Goal: Task Accomplishment & Management: Manage account settings

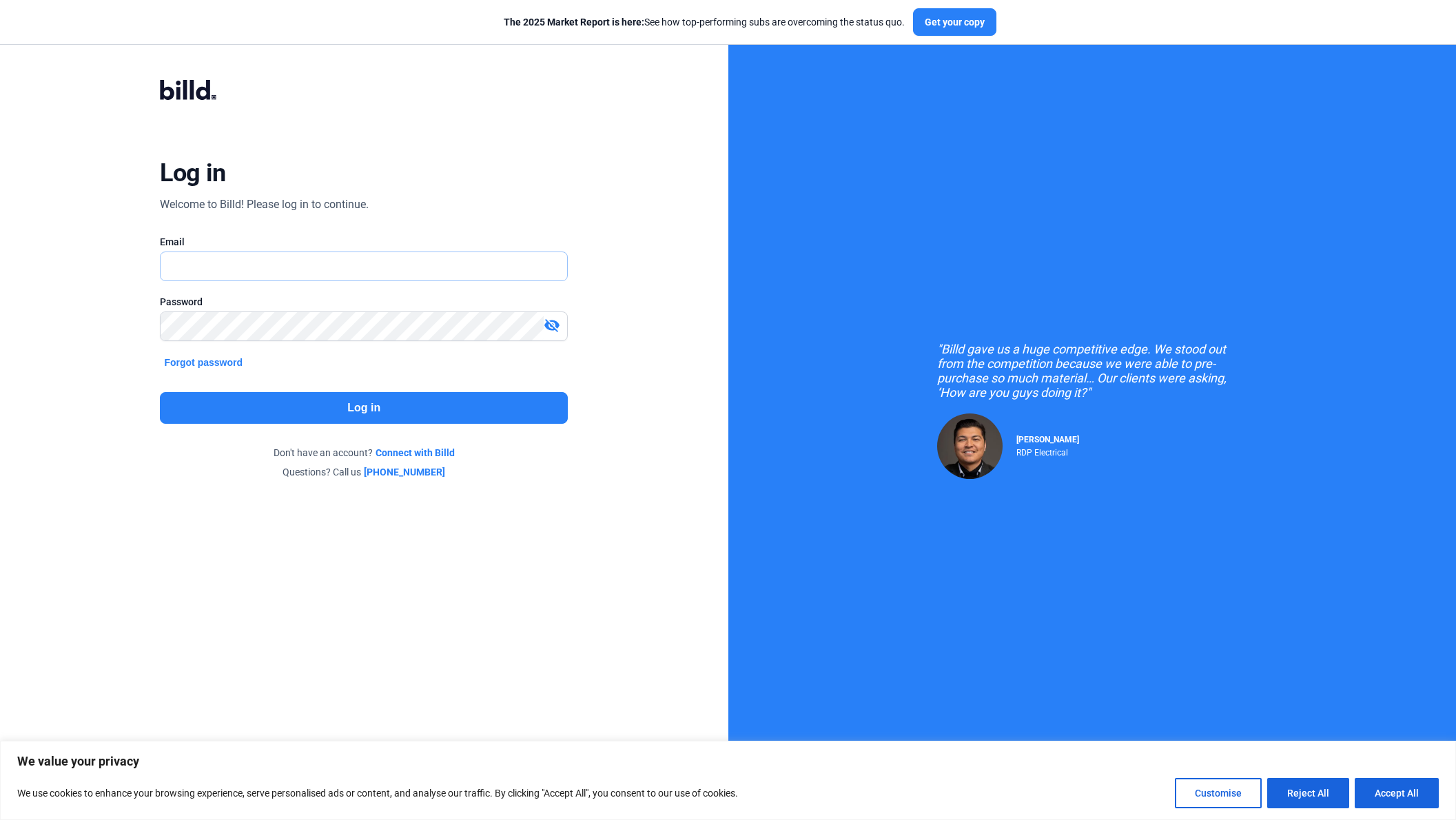
type input "[EMAIL_ADDRESS][DOMAIN_NAME]"
click at [272, 423] on button "Log in" at bounding box center [364, 407] width 408 height 32
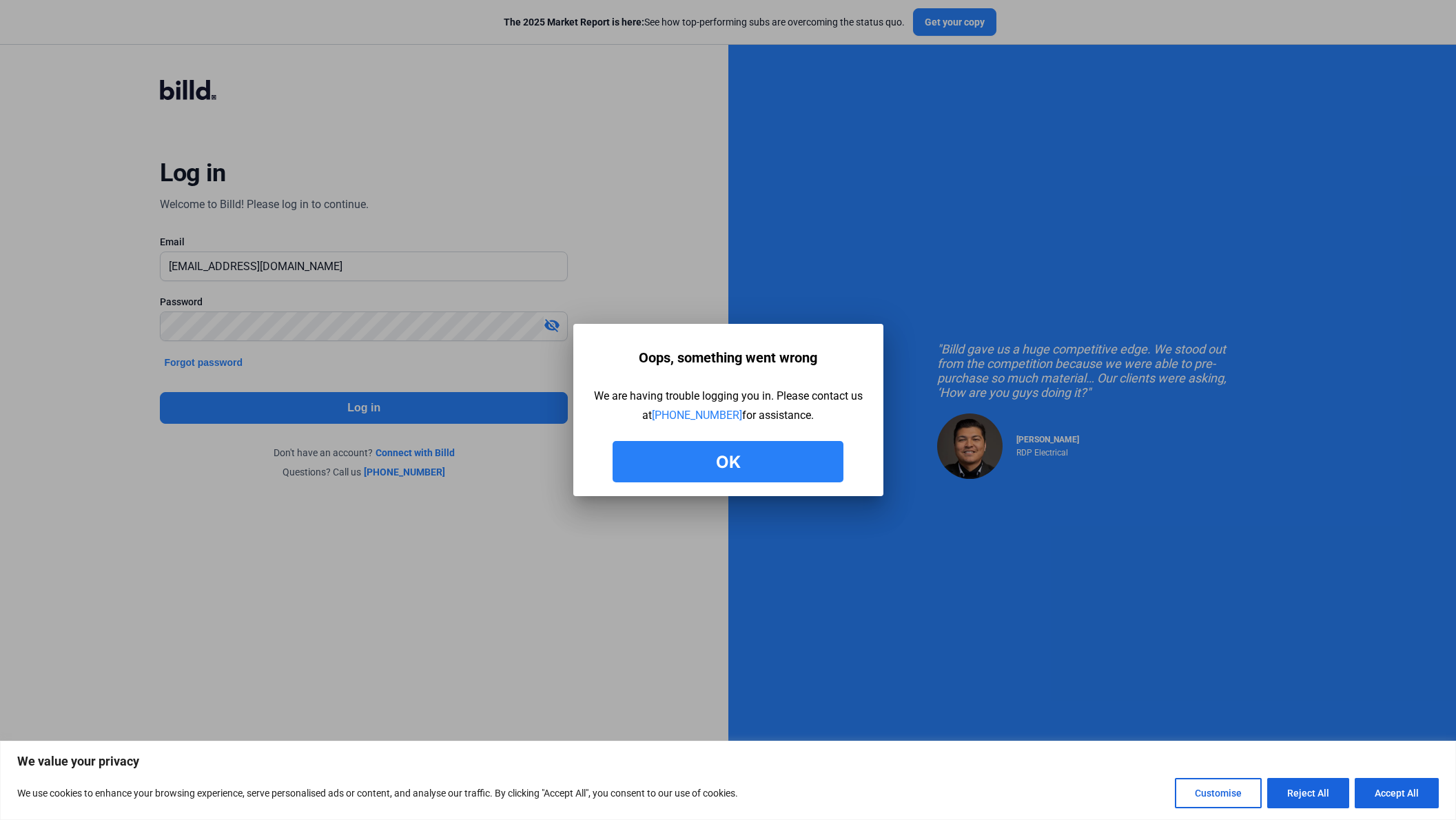
click at [696, 458] on button "Ok" at bounding box center [728, 462] width 231 height 42
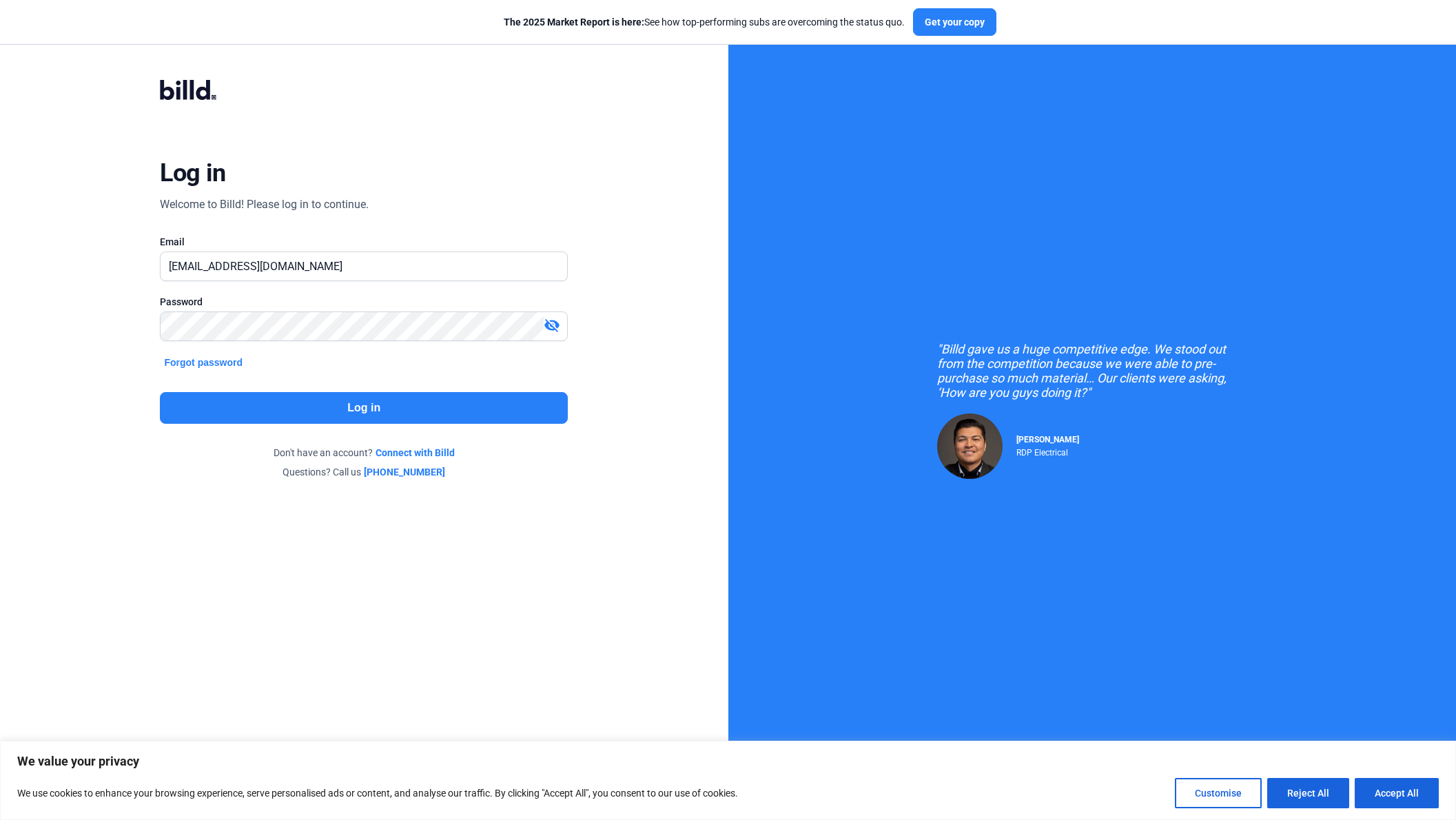
click at [324, 403] on button "Log in" at bounding box center [364, 407] width 408 height 32
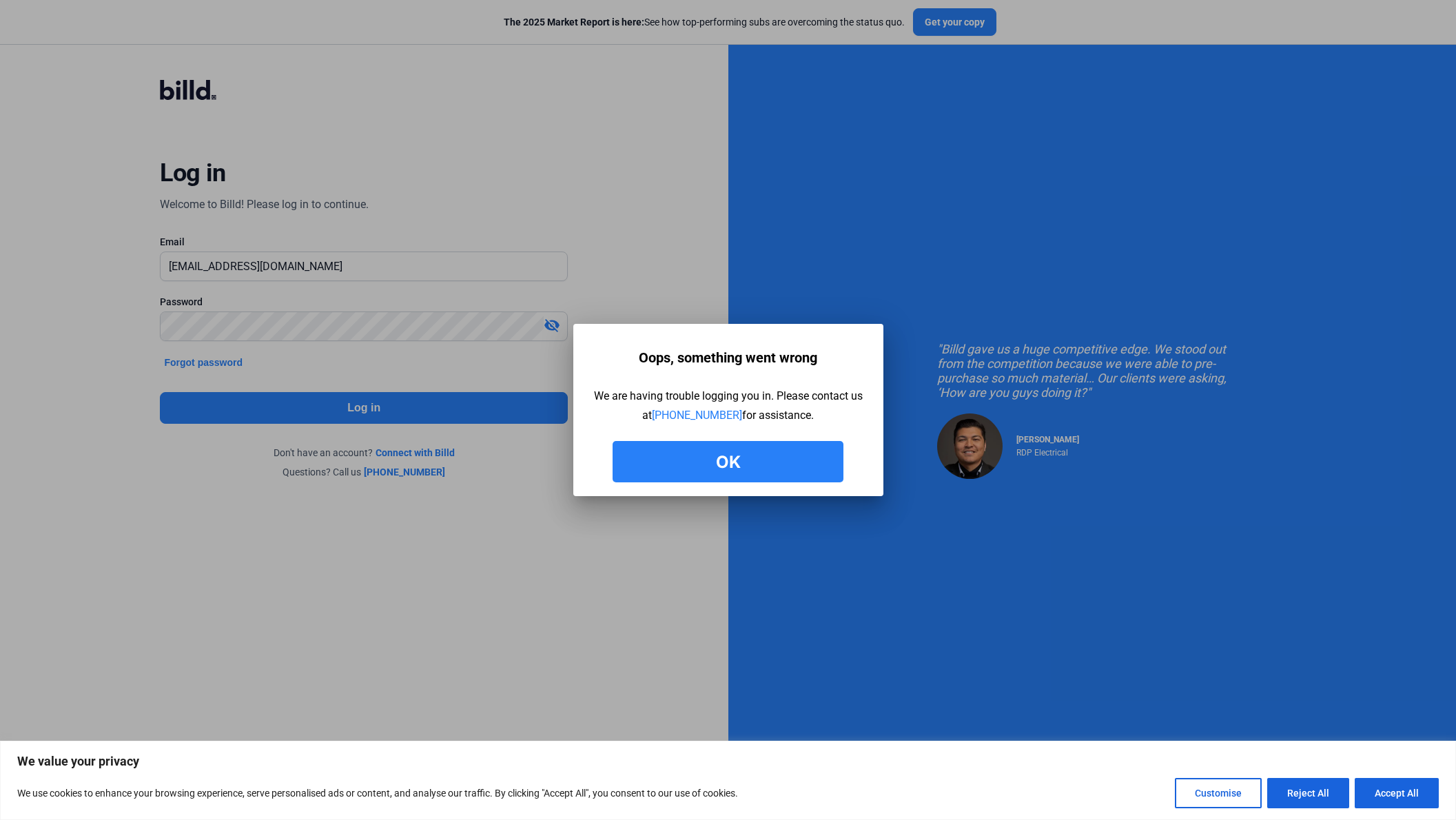
click at [705, 437] on div "Oops, something went wrong We are having trouble logging you in. Please contact…" at bounding box center [728, 413] width 269 height 138
click at [711, 454] on button "Ok" at bounding box center [728, 462] width 231 height 42
